Goal: Information Seeking & Learning: Learn about a topic

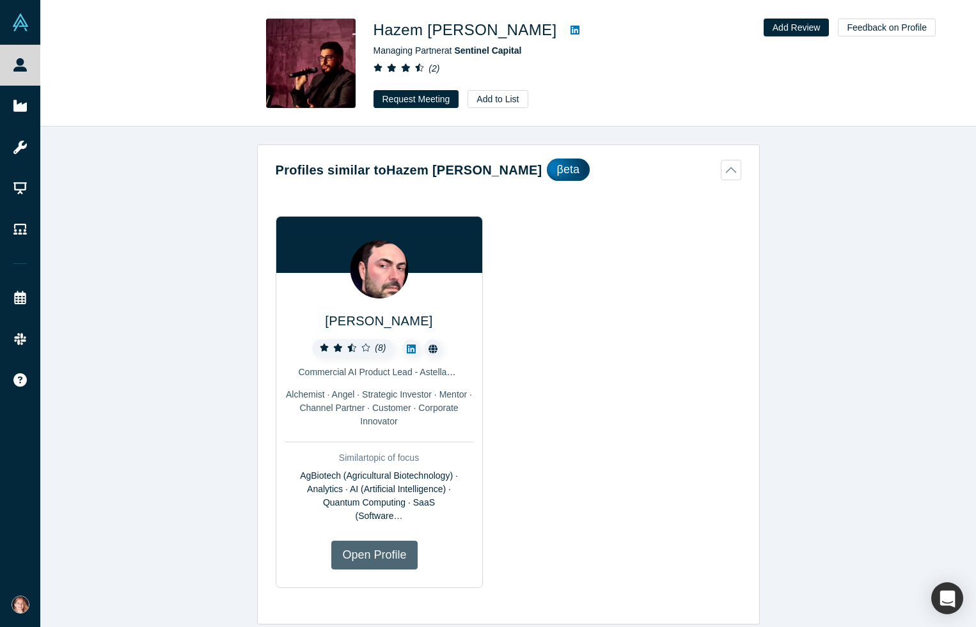
click at [363, 553] on link "Open Profile" at bounding box center [374, 555] width 86 height 29
click at [482, 49] on span "Sentinel Capital" at bounding box center [487, 50] width 67 height 10
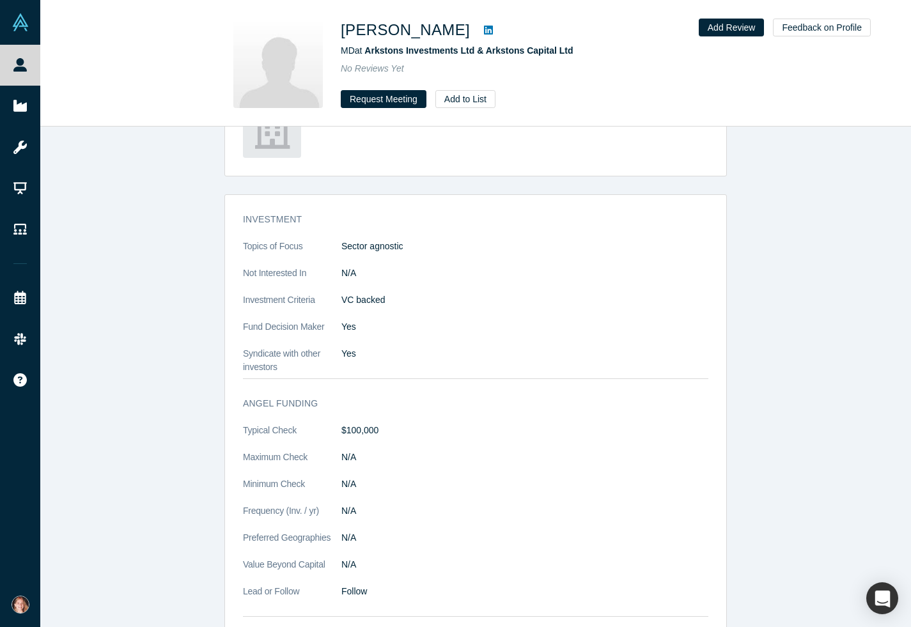
scroll to position [970, 0]
